Goal: Task Accomplishment & Management: Complete application form

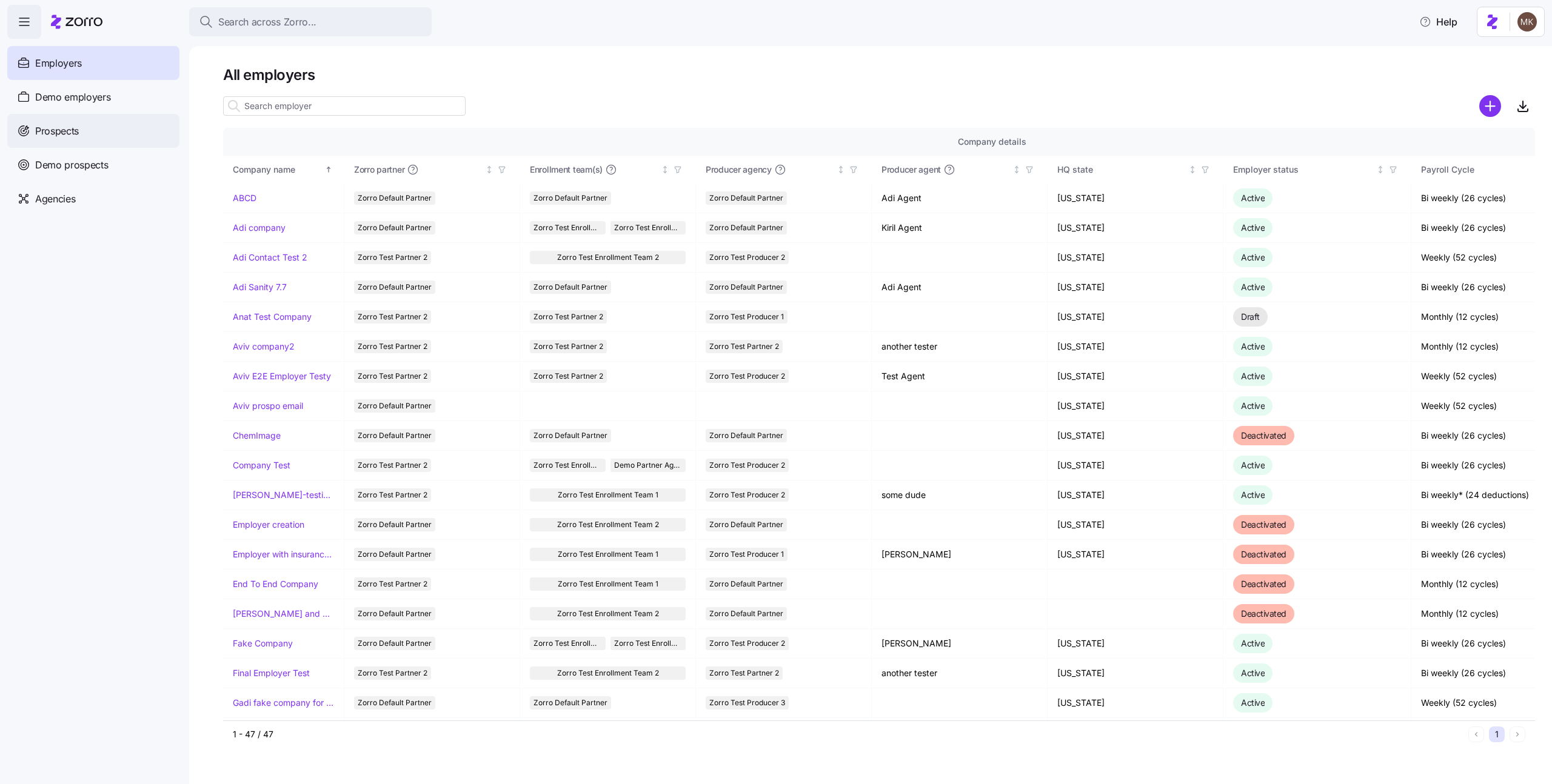
click at [92, 128] on div "Prospects" at bounding box center [93, 131] width 172 height 34
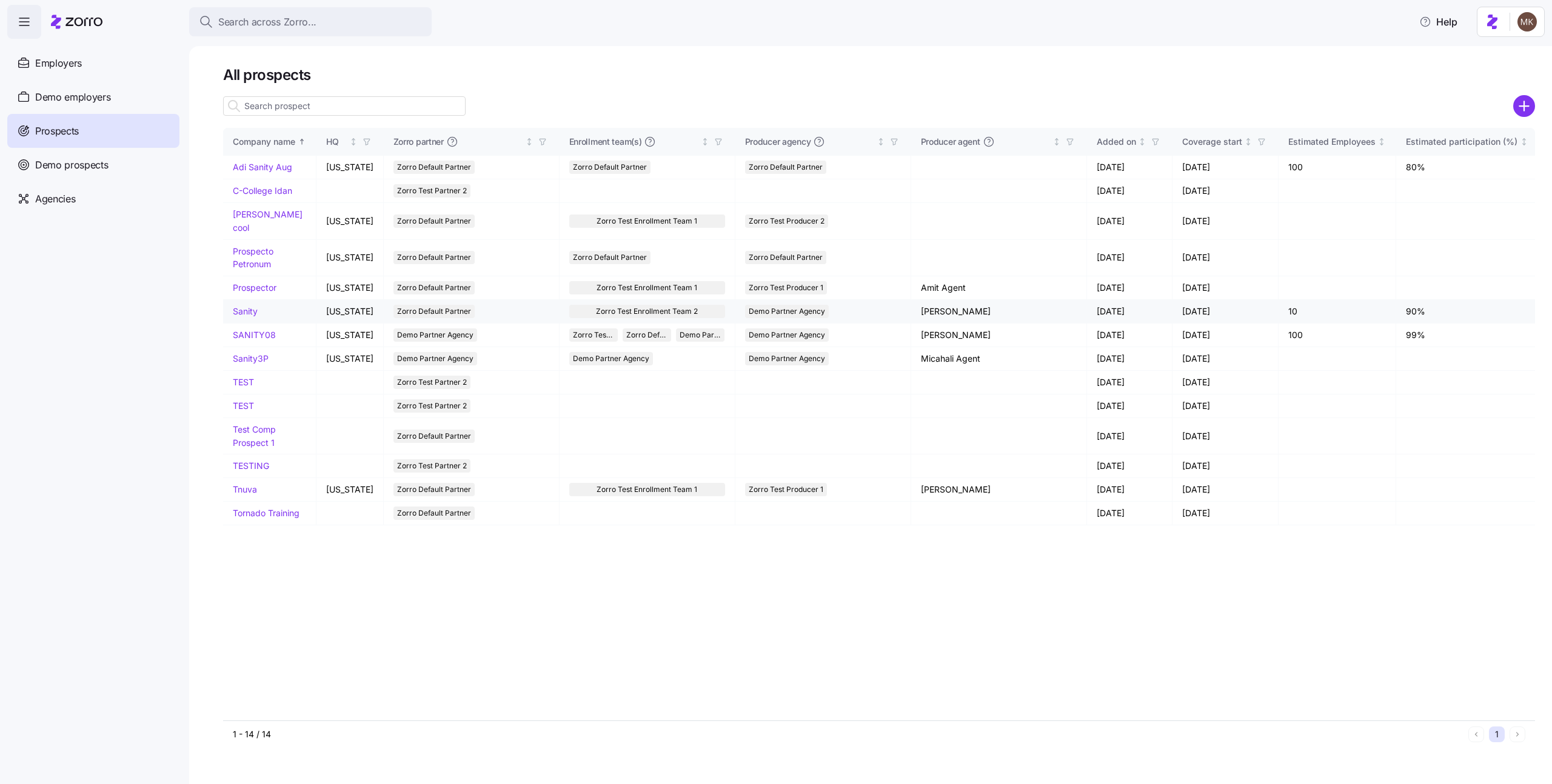
click at [240, 306] on link "Sanity" at bounding box center [245, 311] width 25 height 10
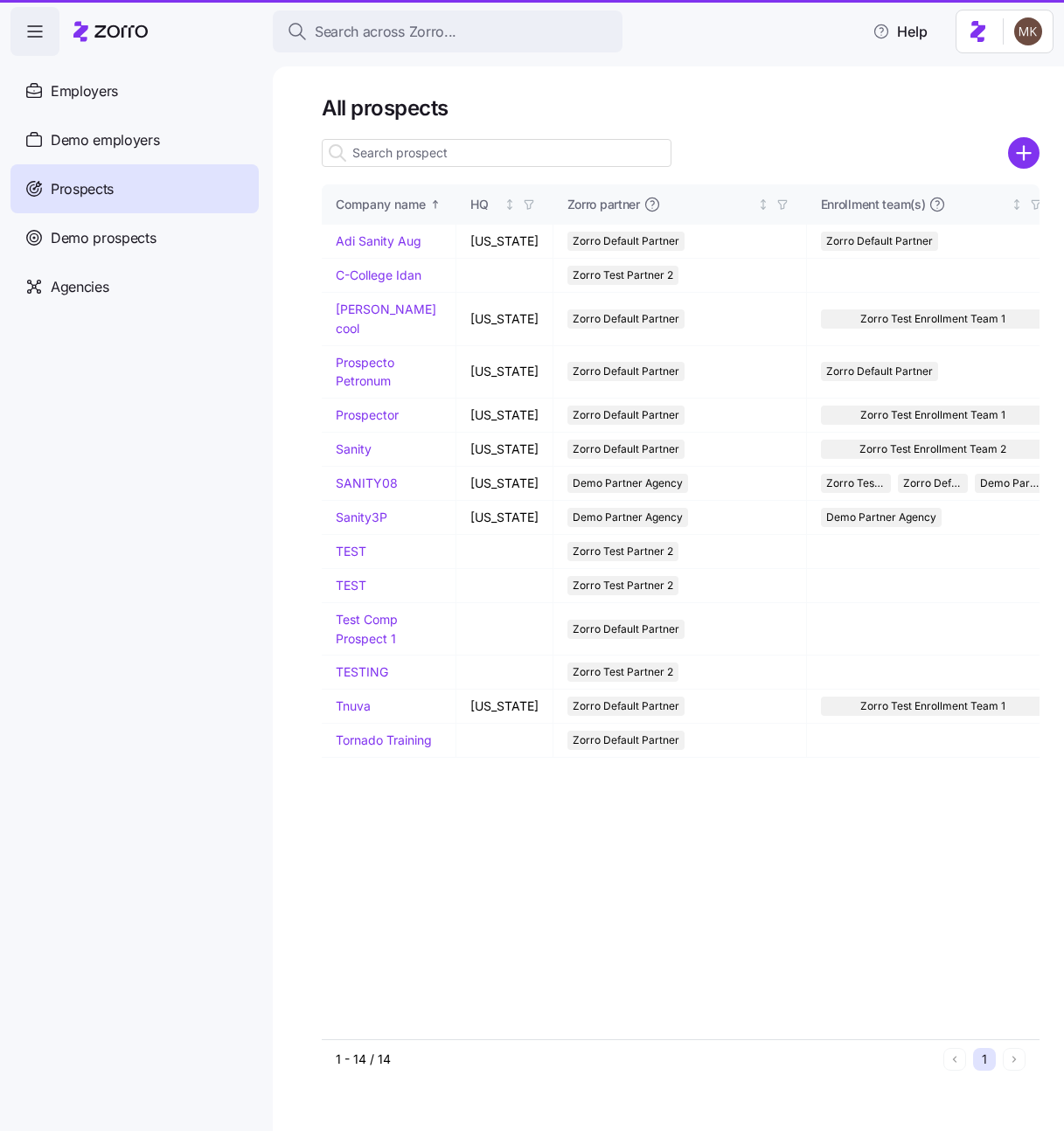
drag, startPoint x: 1063, startPoint y: 315, endPoint x: 1127, endPoint y: 310, distance: 64.2
click at [1064, 310] on html "Search across Zorro... Help Employers Demo employers Prospects Demo prospects A…" at bounding box center [532, 560] width 1064 height 1120
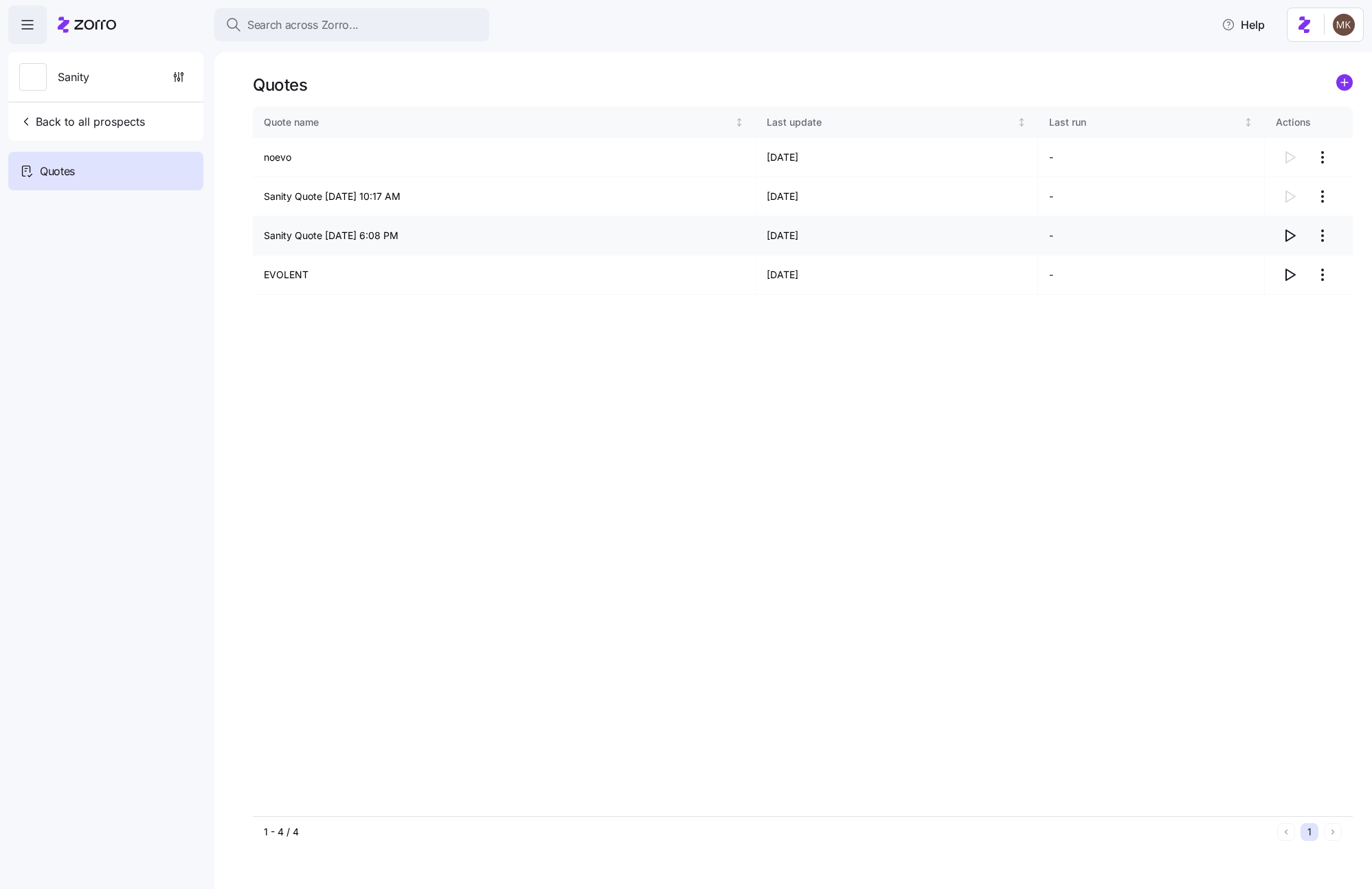
click at [1289, 236] on icon "button" at bounding box center [1289, 235] width 16 height 16
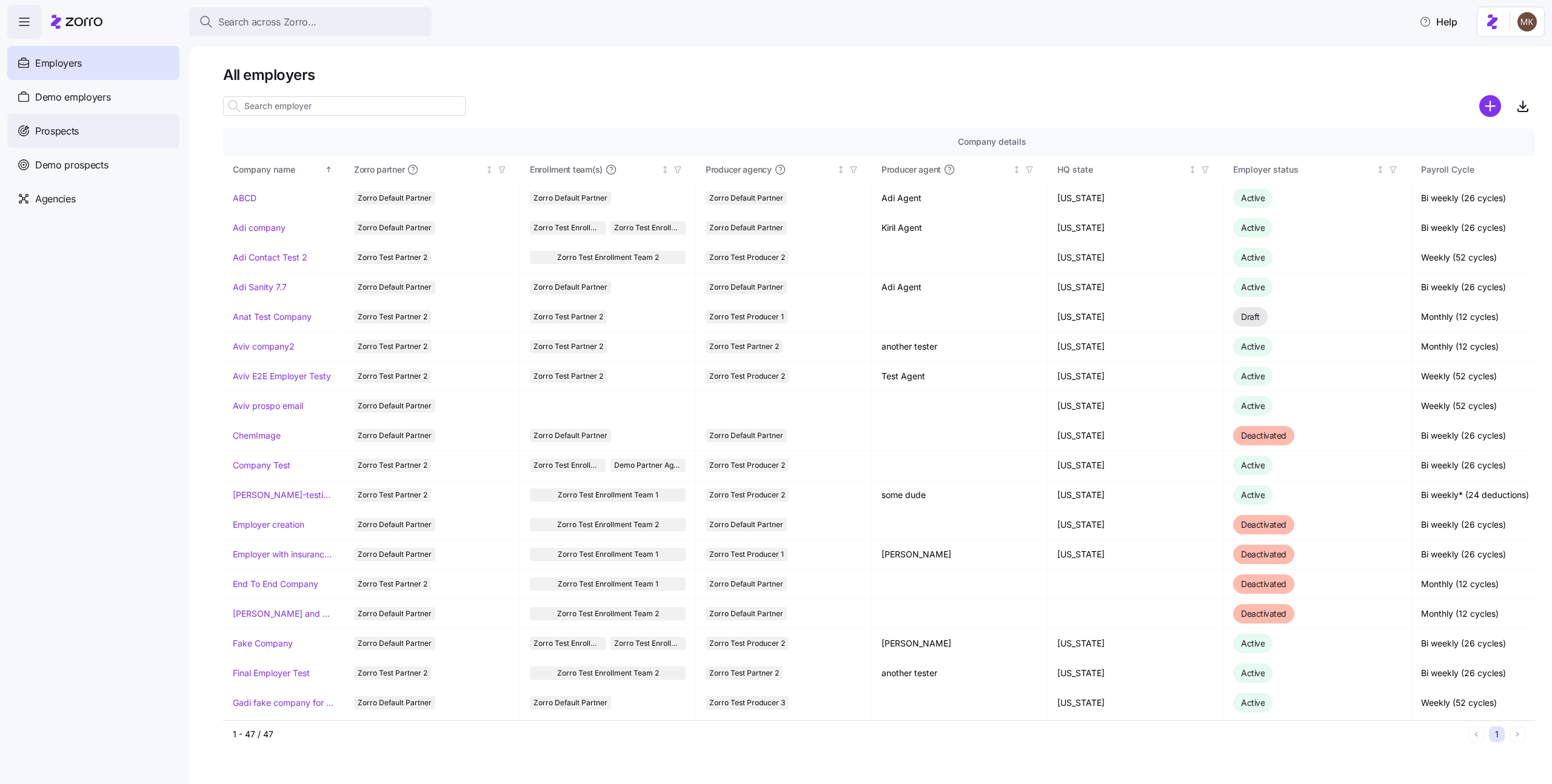
click at [118, 135] on div "Prospects" at bounding box center [93, 131] width 172 height 34
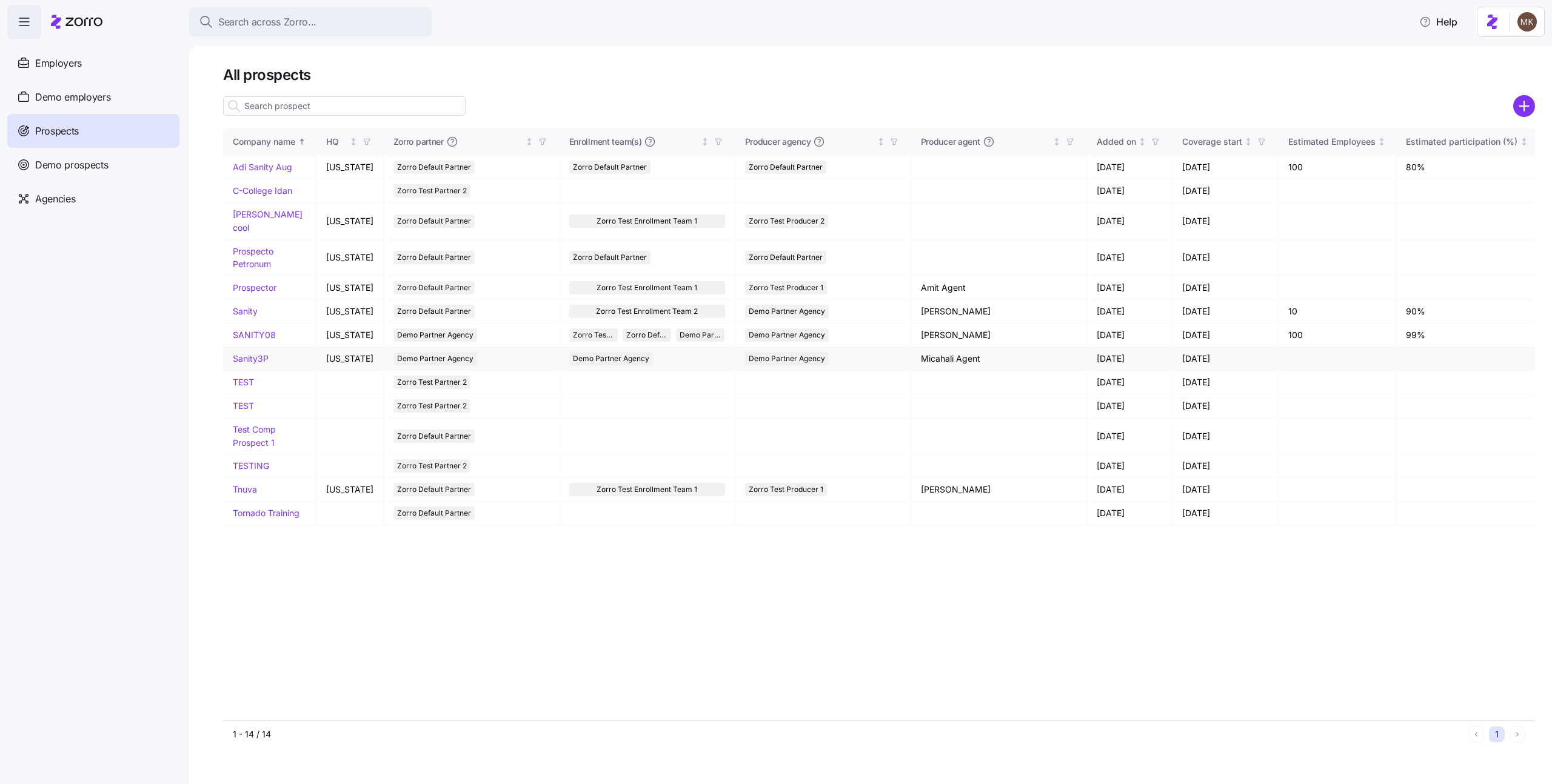
click at [248, 353] on link "Sanity3P" at bounding box center [251, 358] width 36 height 10
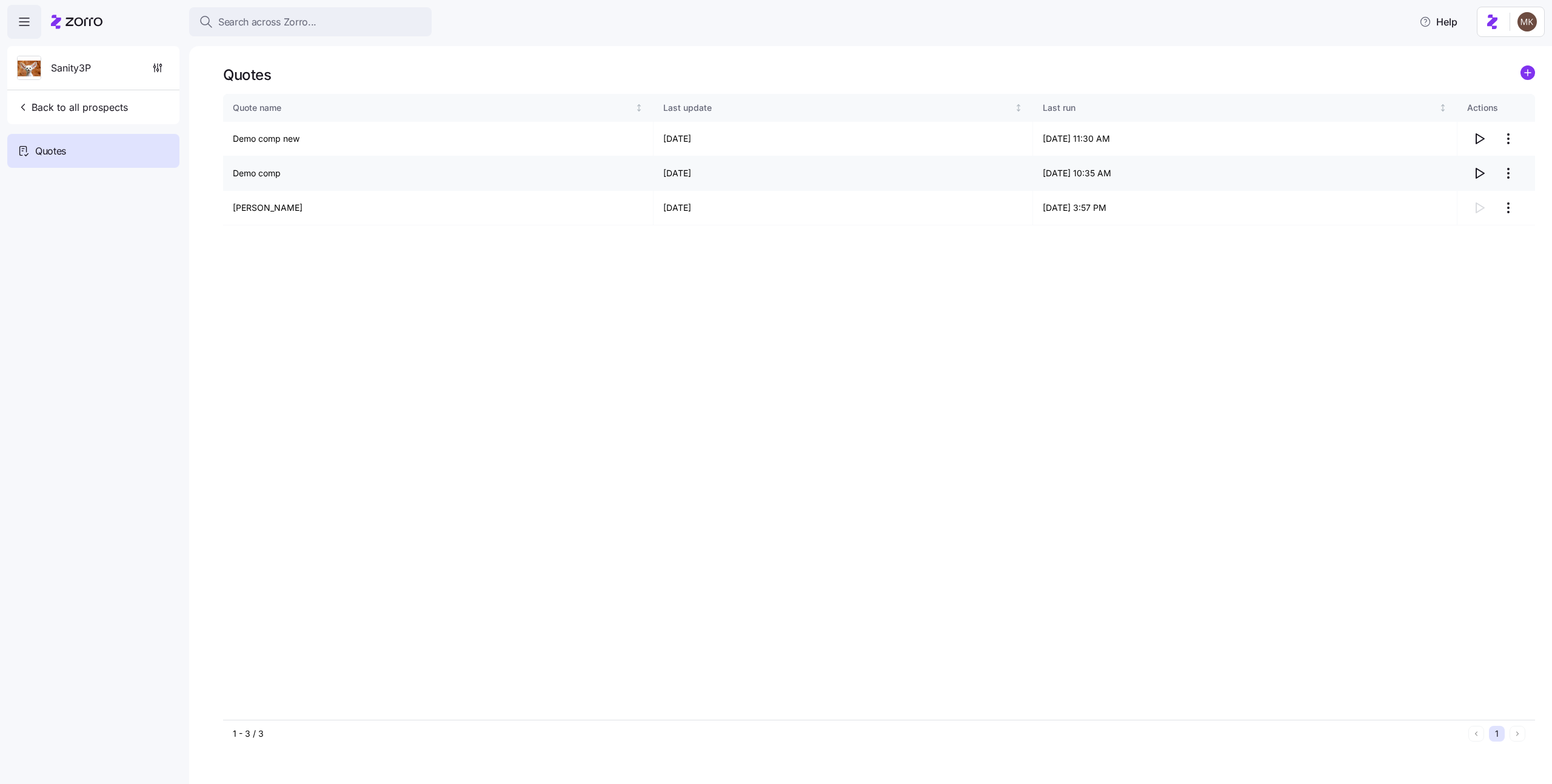
click at [1516, 177] on html "Search across Zorro... Help Sanity3P Back to all prospects Quotes - new Quotes …" at bounding box center [776, 388] width 1552 height 776
click at [1447, 203] on div "Edit quote" at bounding box center [1429, 203] width 41 height 13
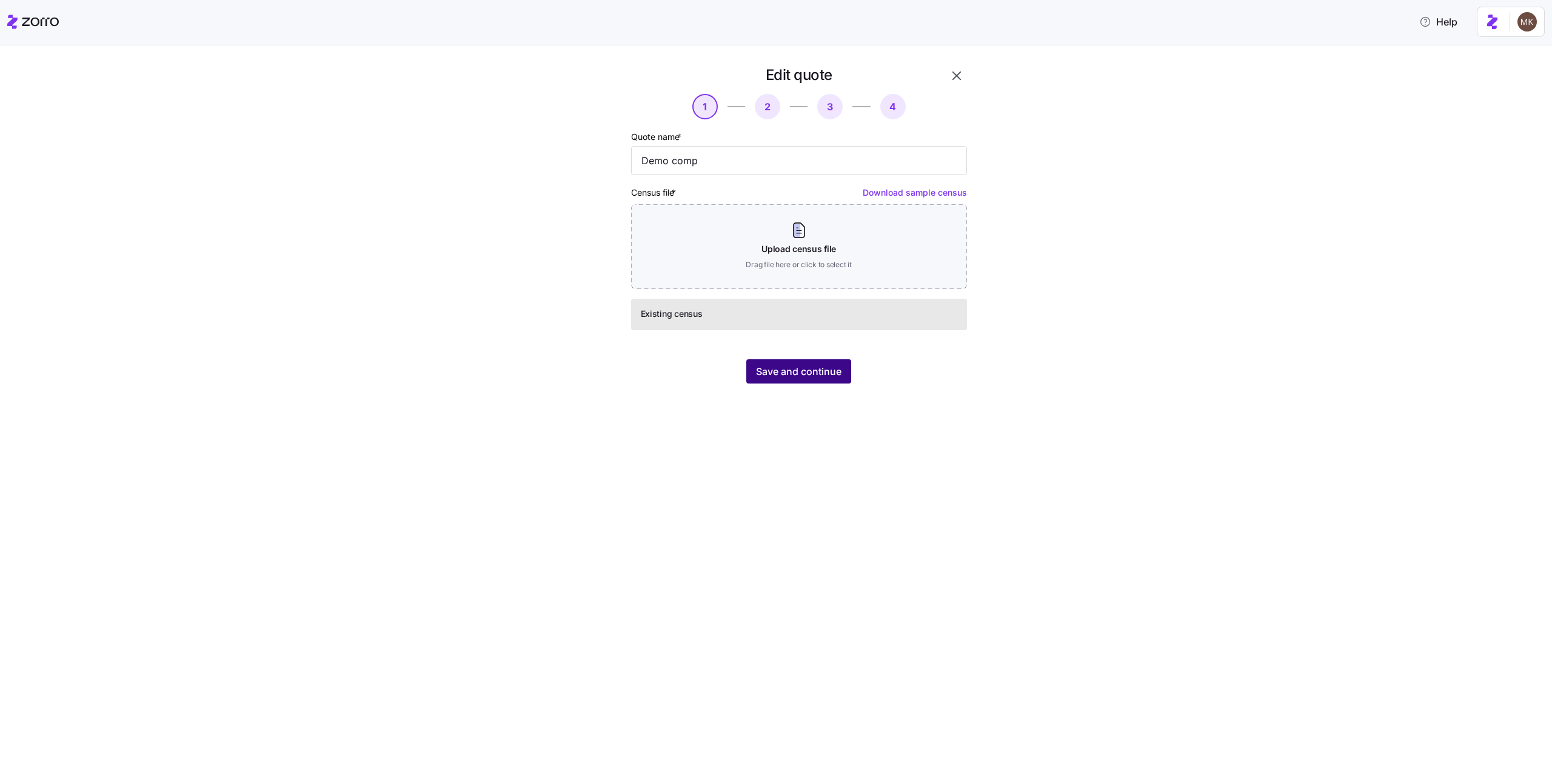
click at [816, 376] on span "Save and continue" at bounding box center [799, 371] width 86 height 14
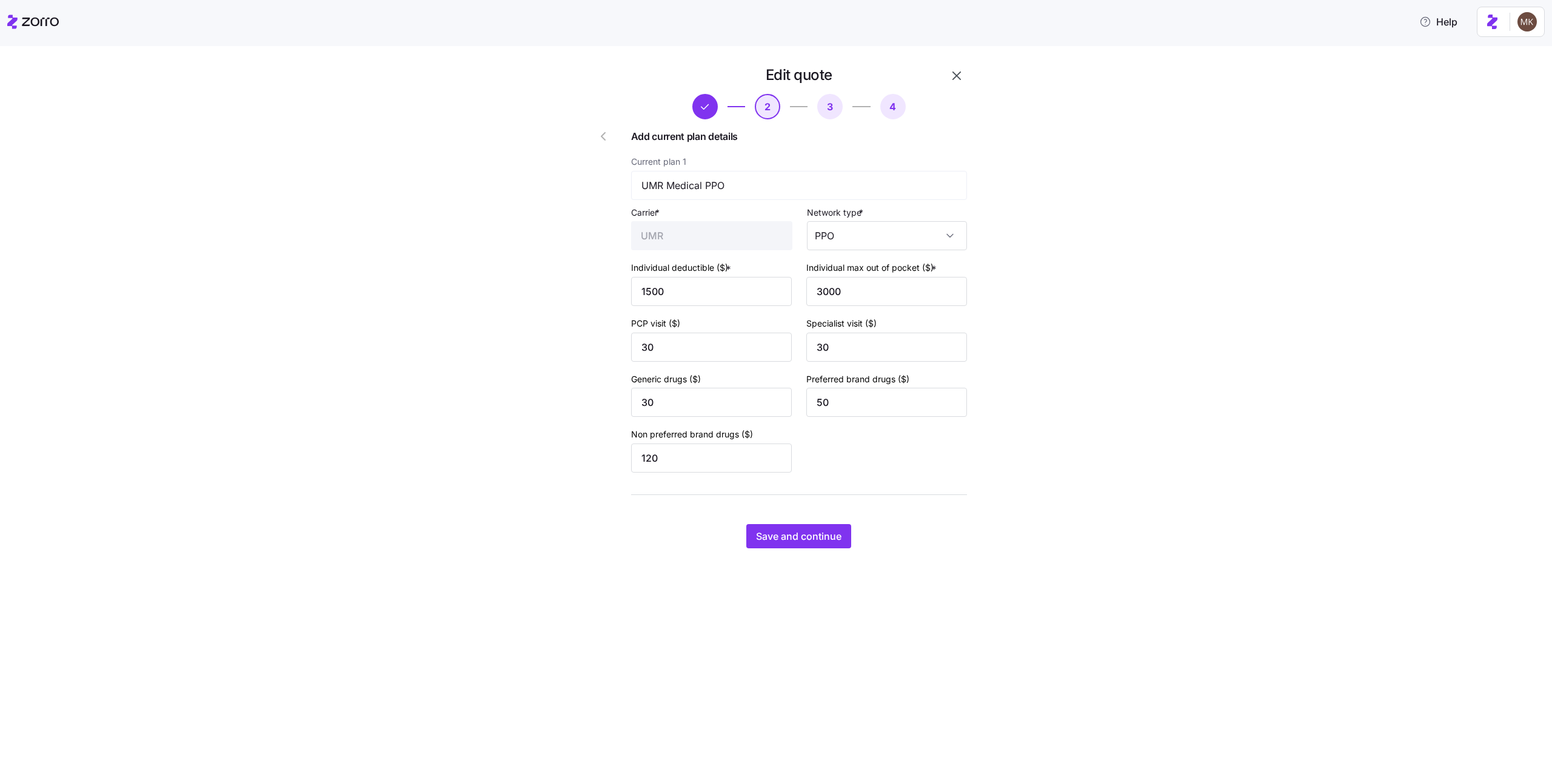
click at [610, 142] on icon "button" at bounding box center [603, 136] width 14 height 14
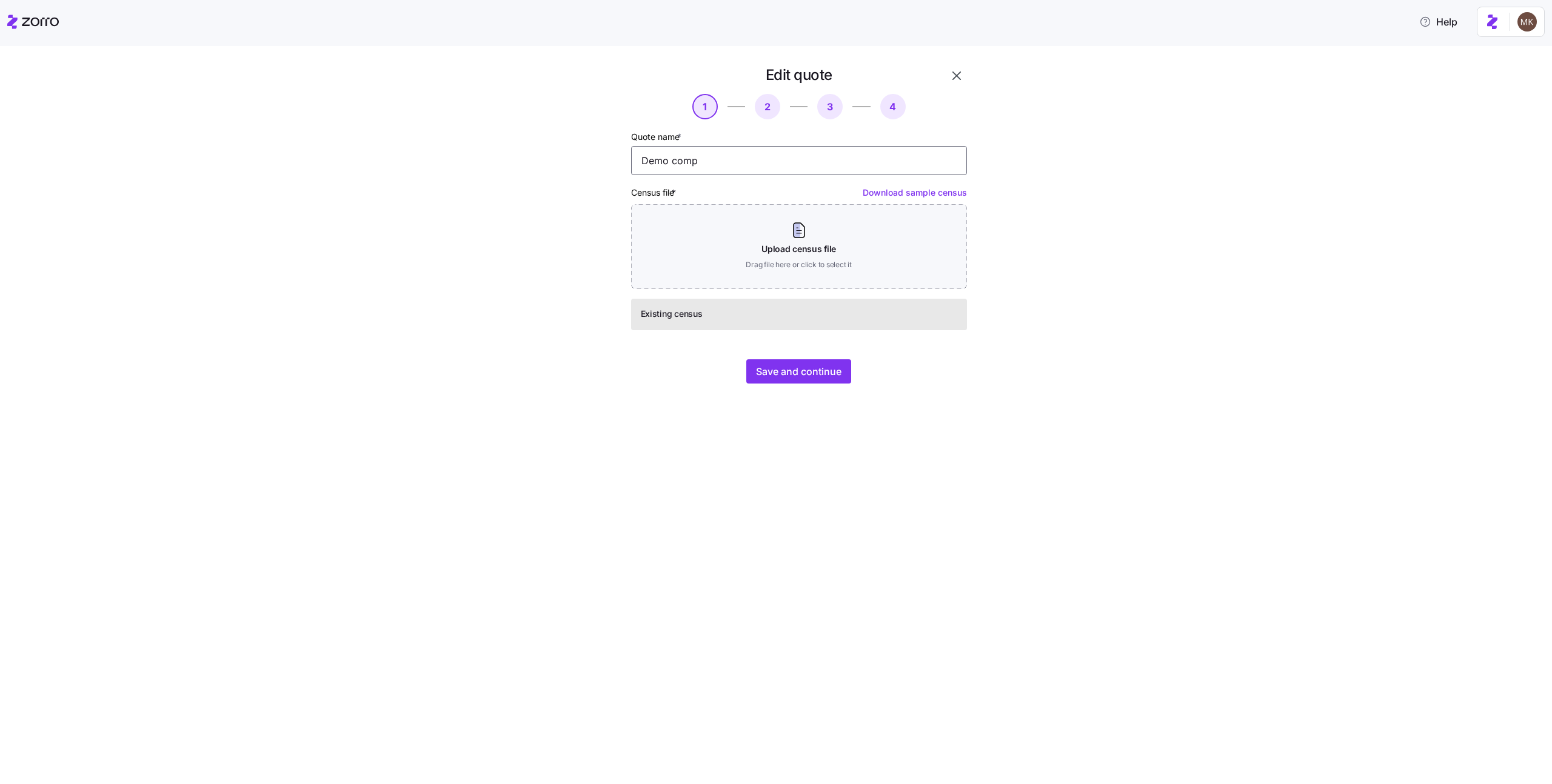
click at [735, 159] on input "Demo comp" at bounding box center [798, 160] width 336 height 29
type input "Demo comp1"
click at [796, 377] on span "Save and continue" at bounding box center [799, 371] width 86 height 14
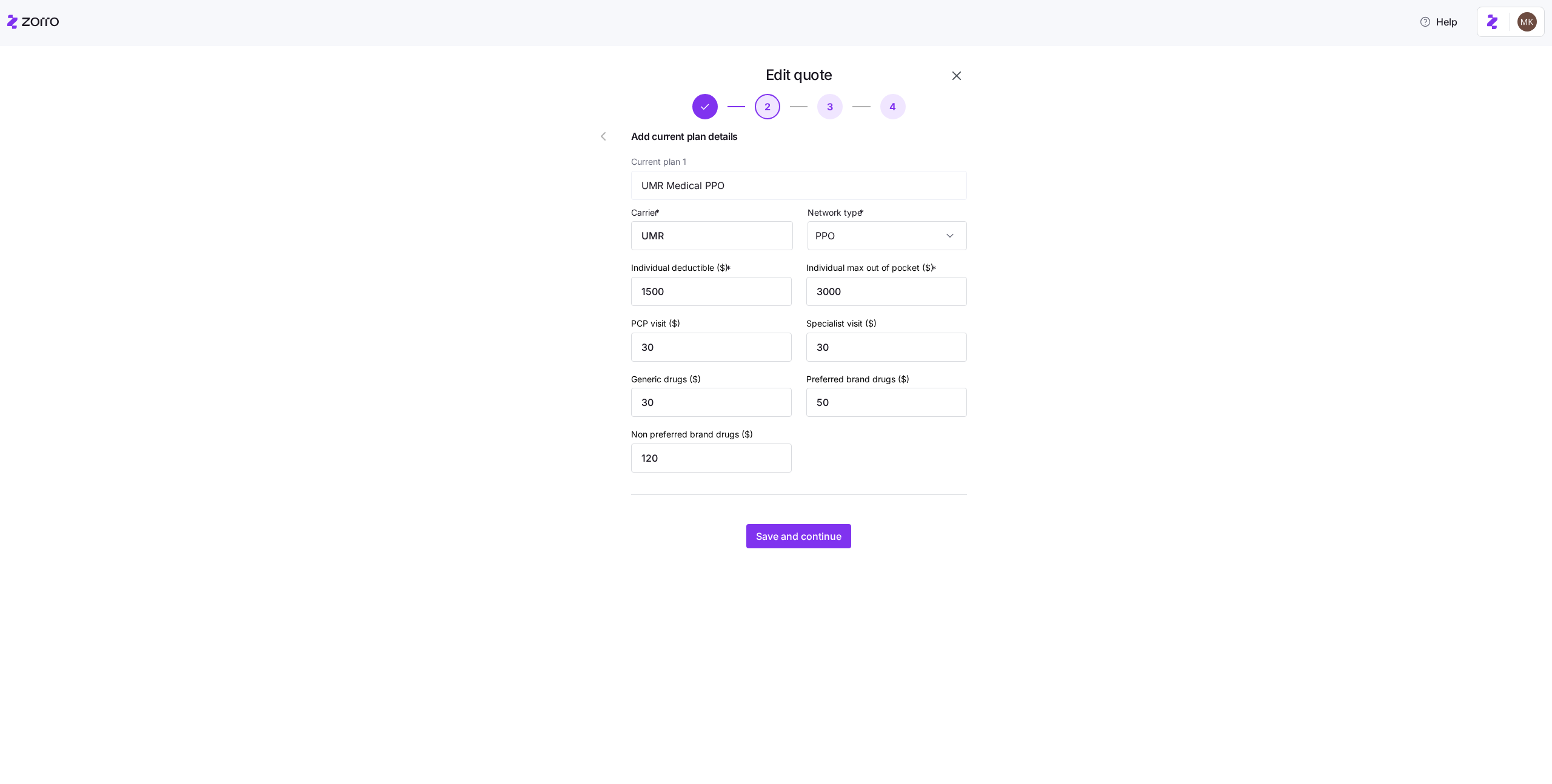
click at [958, 76] on icon "button" at bounding box center [956, 76] width 14 height 14
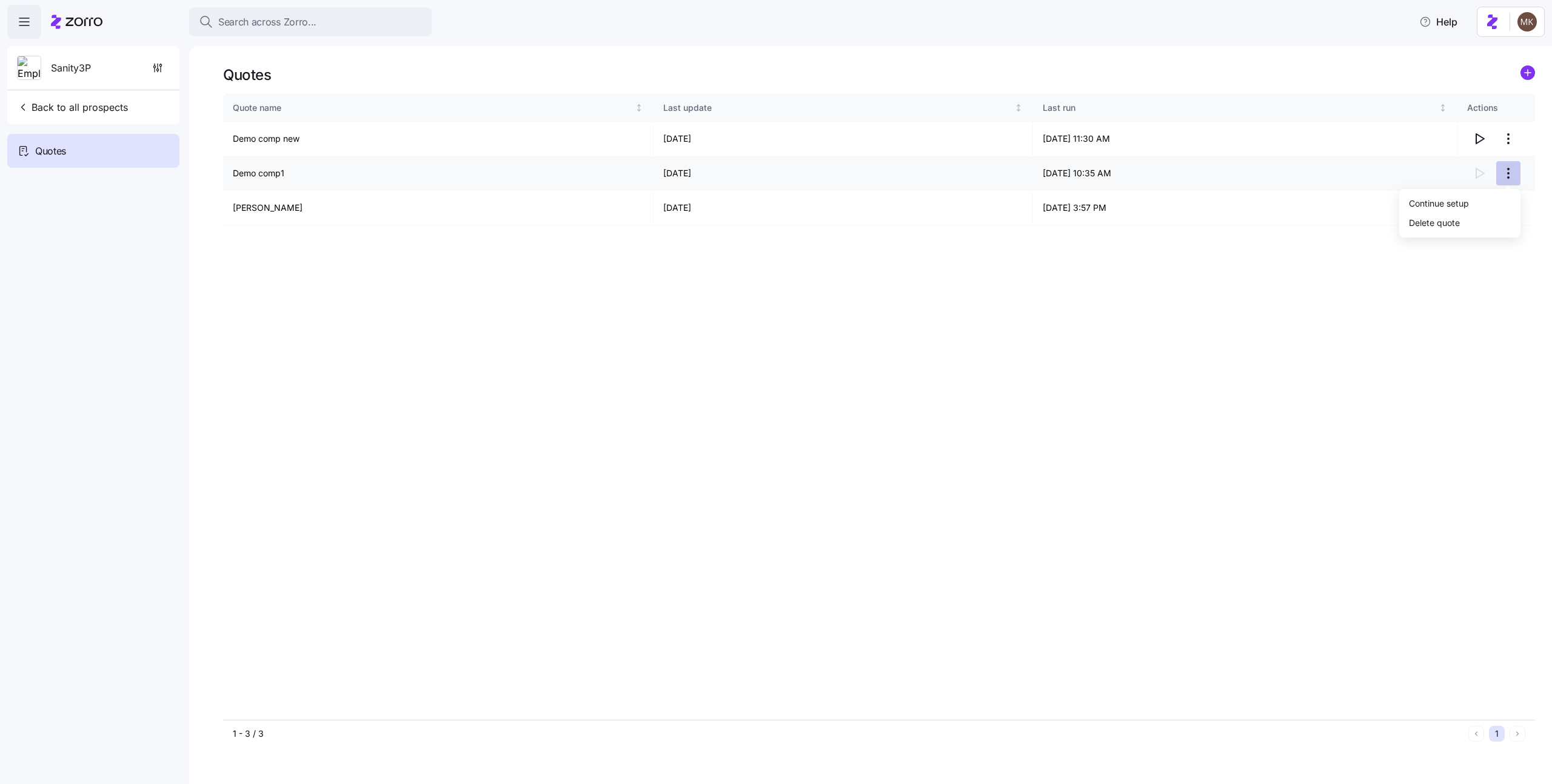
click at [1510, 179] on html "Search across Zorro... Help Sanity3P Back to all prospects Quotes - new Quotes …" at bounding box center [776, 388] width 1552 height 776
click at [1480, 206] on div "Continue setup" at bounding box center [1459, 203] width 111 height 20
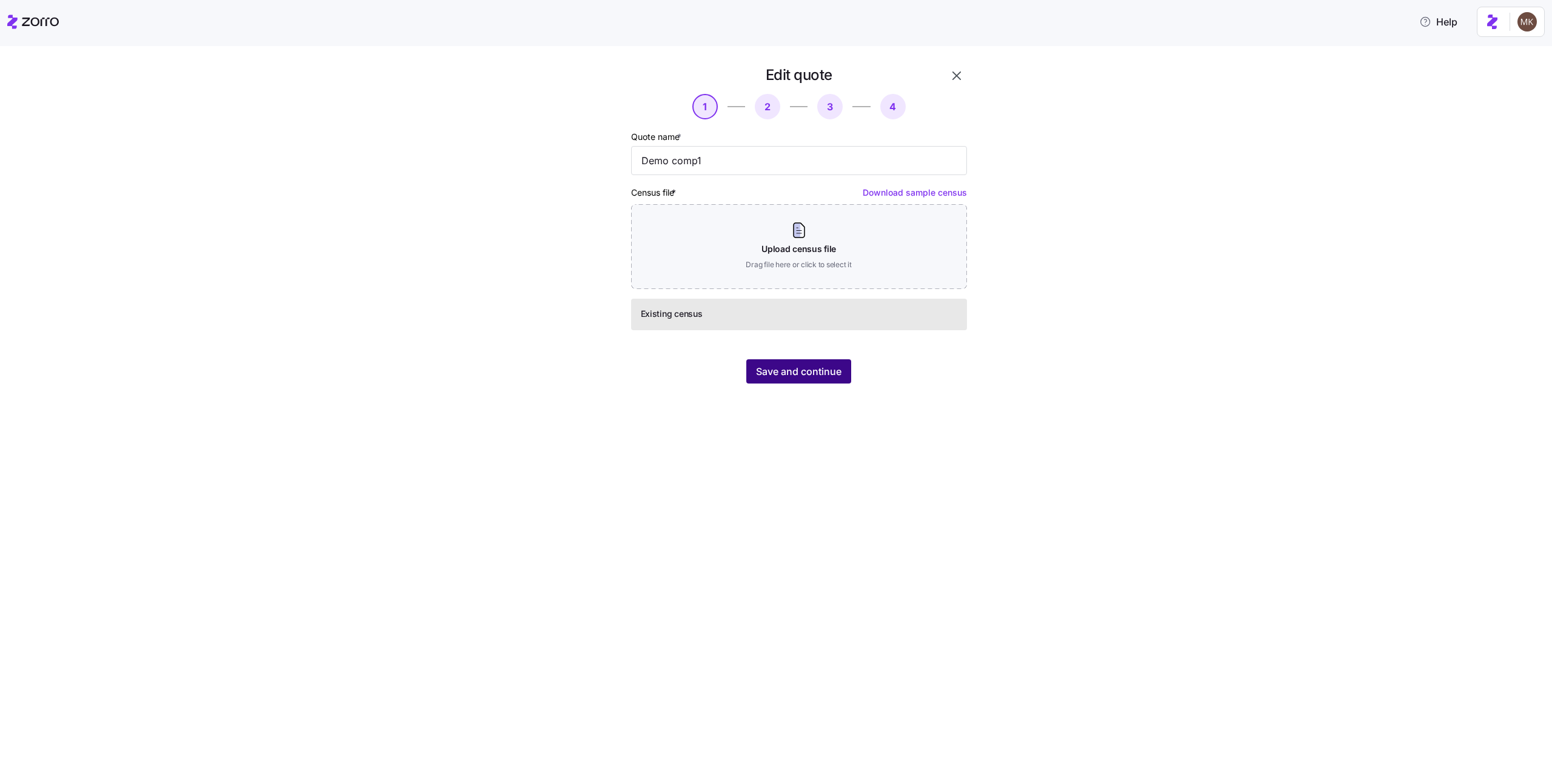
click at [784, 376] on span "Save and continue" at bounding box center [799, 371] width 86 height 14
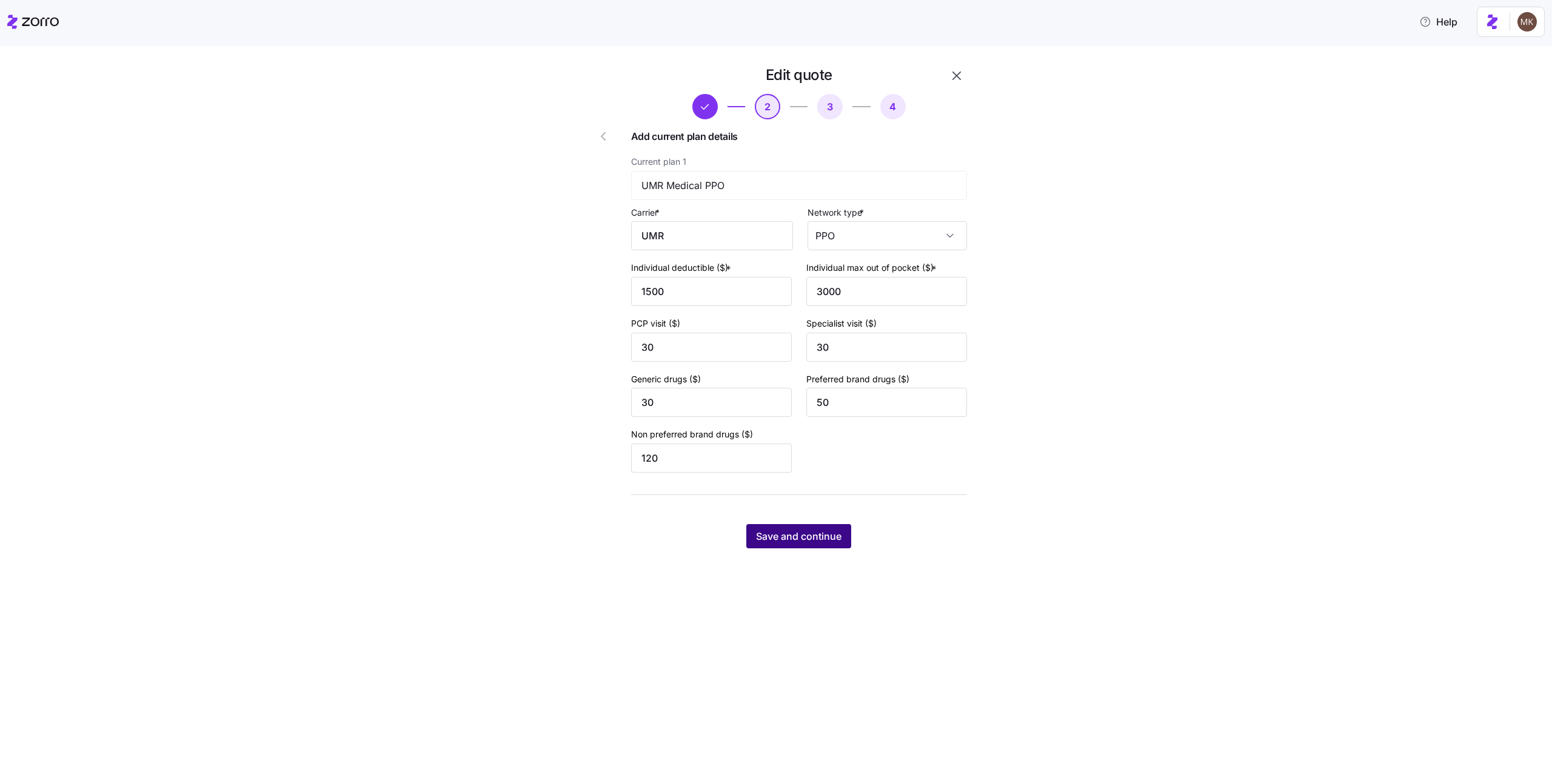
click at [797, 536] on span "Save and continue" at bounding box center [799, 536] width 86 height 14
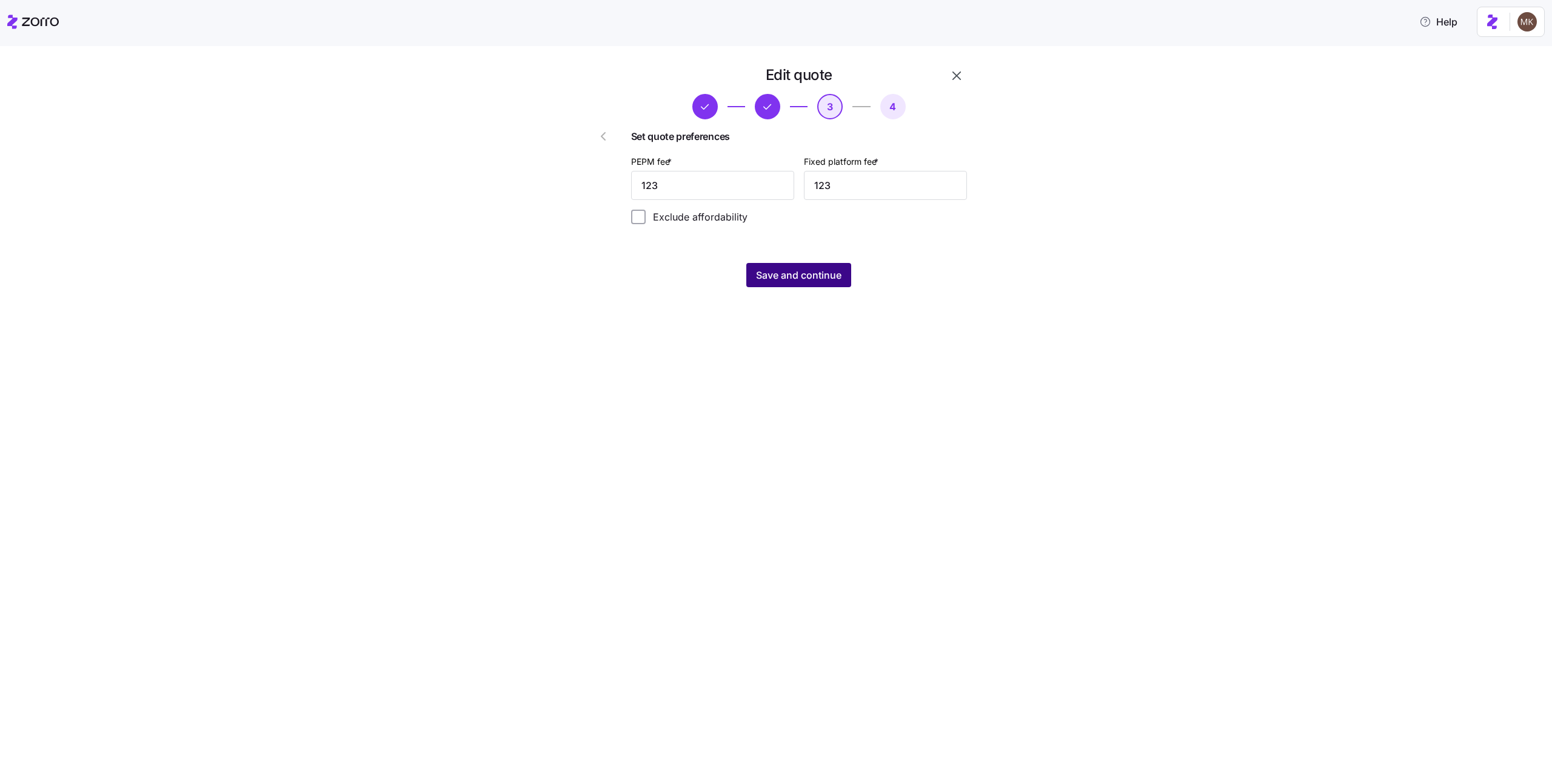
click at [789, 279] on span "Save and continue" at bounding box center [799, 275] width 86 height 14
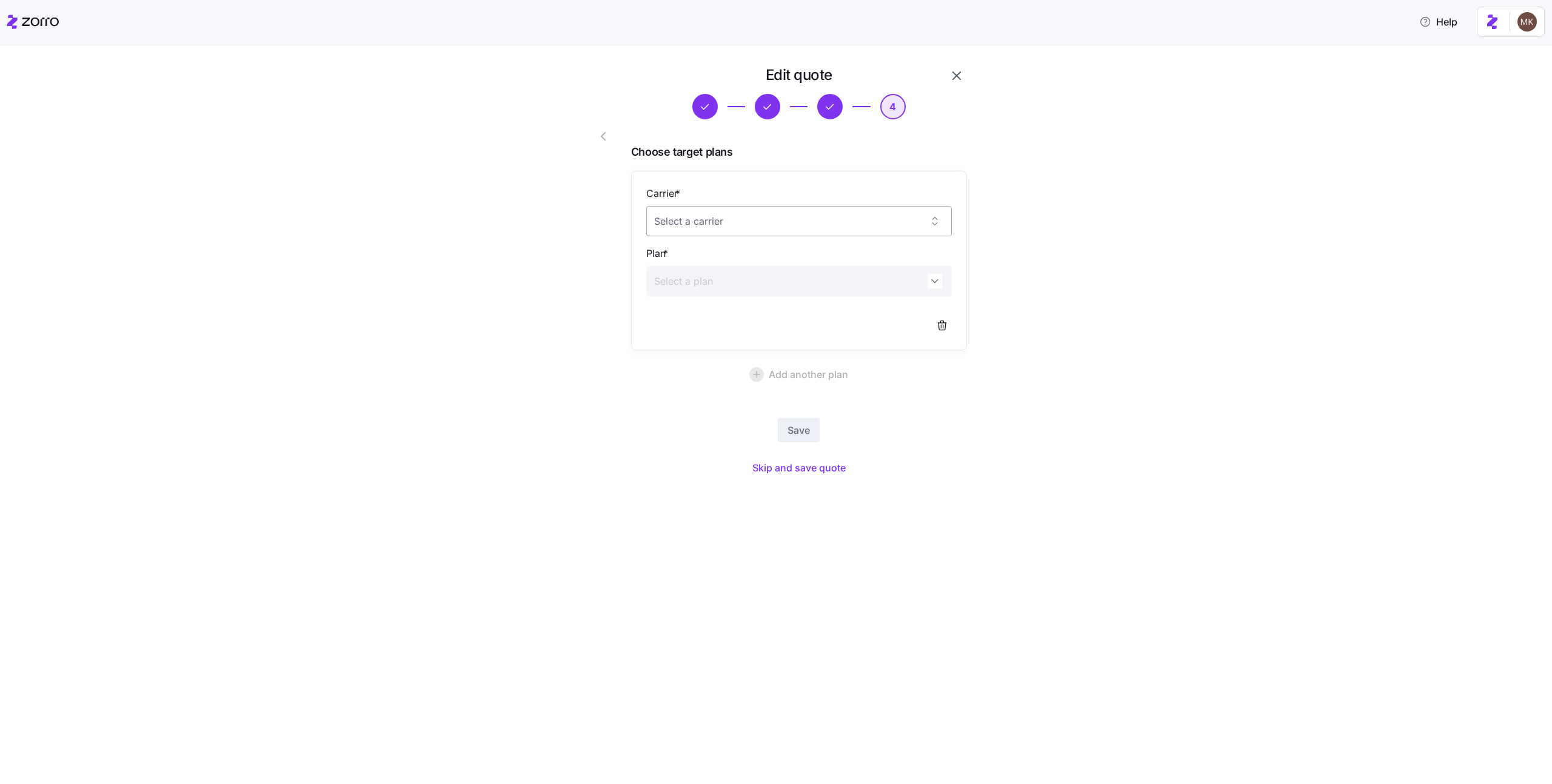
click at [796, 212] on input "Carrier *" at bounding box center [798, 221] width 305 height 30
click at [487, 400] on div "Edit quote 4 Choose target plans Carrier * Plan * Add another plan Save Skip an…" at bounding box center [784, 279] width 1501 height 428
click at [751, 463] on button "Skip and save quote" at bounding box center [799, 468] width 113 height 22
